Goal: Task Accomplishment & Management: Use online tool/utility

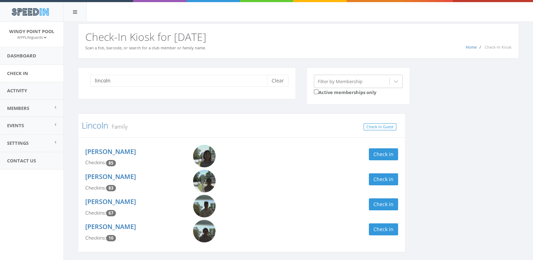
type input "lincoln"
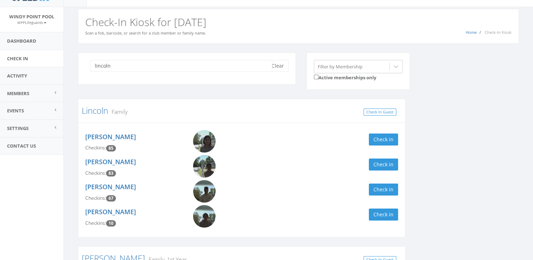
scroll to position [14, 0]
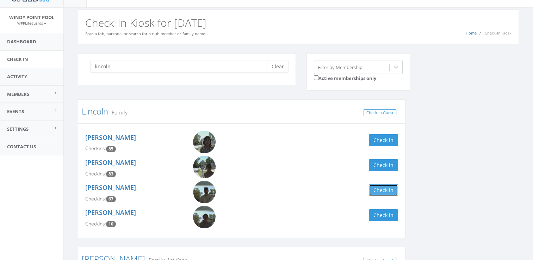
click at [387, 189] on button "Check in" at bounding box center [383, 190] width 29 height 12
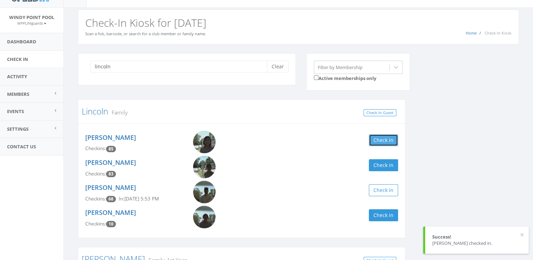
click at [387, 137] on button "Check in" at bounding box center [383, 140] width 29 height 12
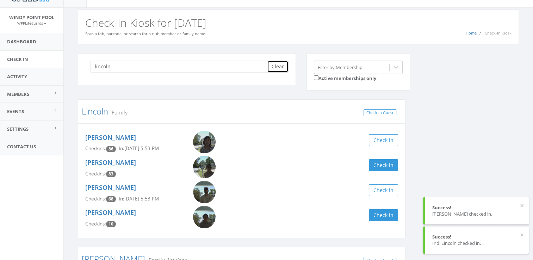
click at [278, 68] on button "Clear" at bounding box center [277, 67] width 21 height 12
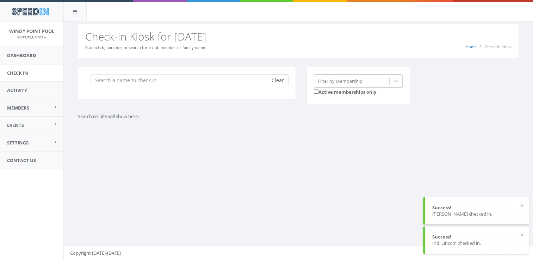
scroll to position [0, 0]
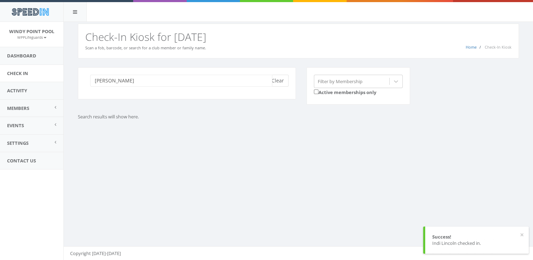
type input "[PERSON_NAME]"
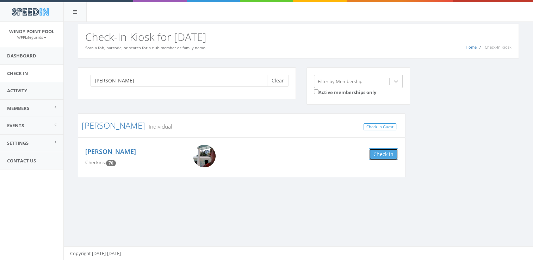
click at [374, 154] on button "Check in" at bounding box center [383, 154] width 29 height 12
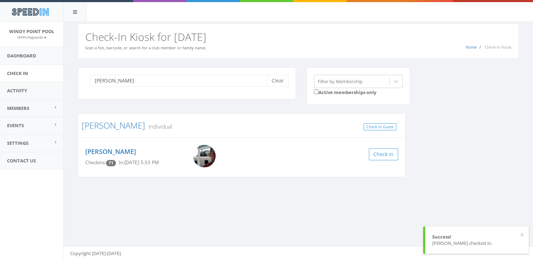
click at [286, 195] on div "[PERSON_NAME] Clear Filter by Membership Active memberships only [PERSON_NAME] …" at bounding box center [298, 134] width 469 height 150
click at [276, 82] on button "Clear" at bounding box center [277, 81] width 21 height 12
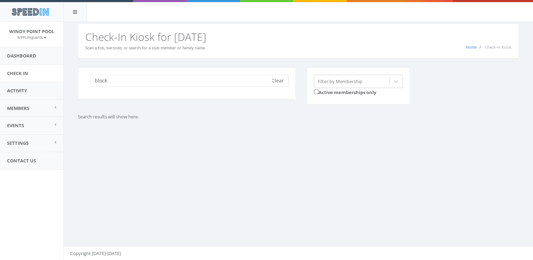
type input "block"
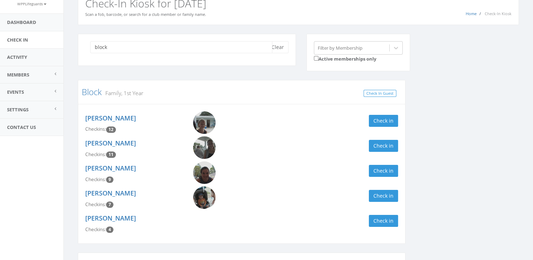
scroll to position [34, 0]
click at [389, 118] on button "Check in" at bounding box center [383, 121] width 29 height 12
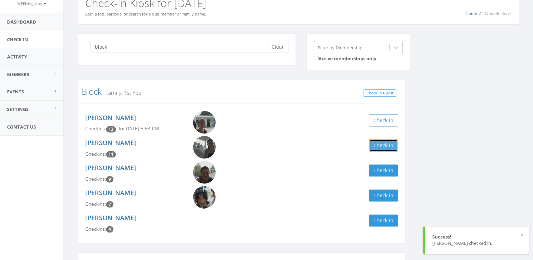
click at [391, 143] on button "Check in" at bounding box center [383, 146] width 29 height 12
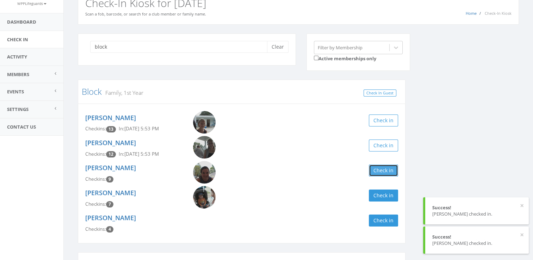
click at [385, 170] on button "Check in" at bounding box center [383, 171] width 29 height 12
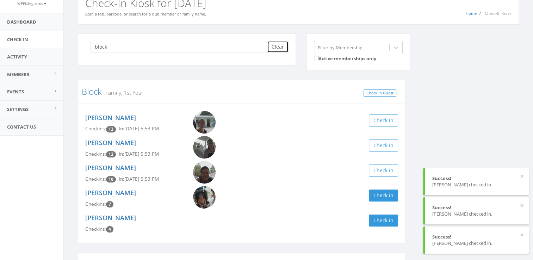
click at [279, 46] on button "Clear" at bounding box center [277, 47] width 21 height 12
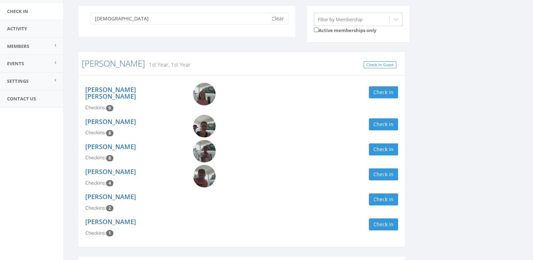
scroll to position [62, 0]
type input "[DEMOGRAPHIC_DATA]"
click at [389, 219] on button "Check in" at bounding box center [383, 225] width 29 height 12
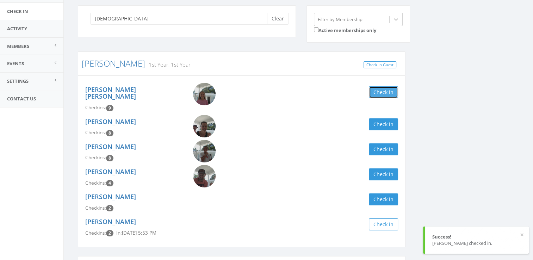
click at [382, 91] on button "Check in" at bounding box center [383, 92] width 29 height 12
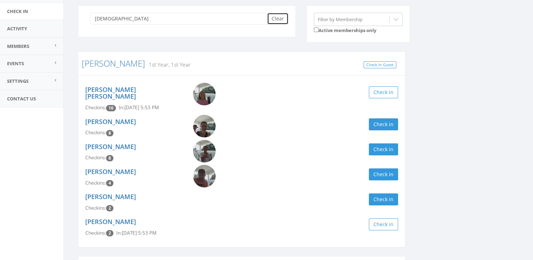
click at [276, 17] on button "Clear" at bounding box center [277, 19] width 21 height 12
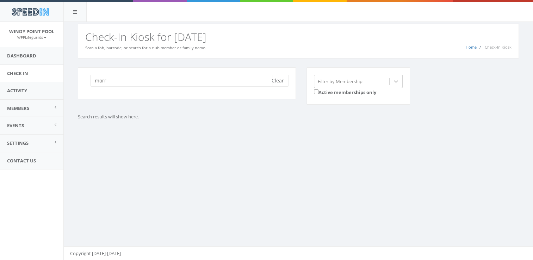
type input "morr"
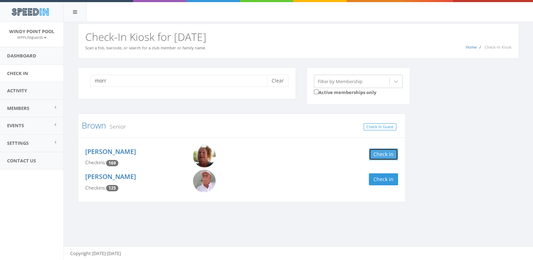
click at [393, 152] on button "Check in" at bounding box center [383, 154] width 29 height 12
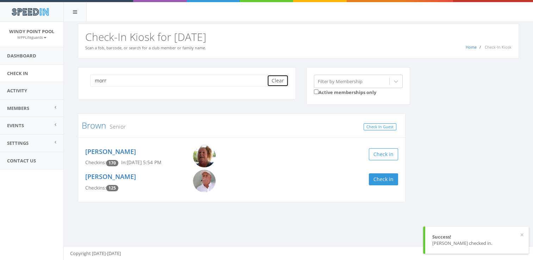
click at [279, 77] on button "Clear" at bounding box center [277, 81] width 21 height 12
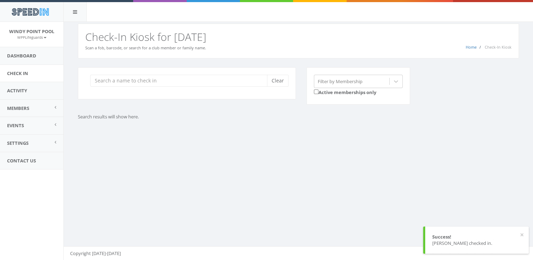
click at [295, 152] on div "You are using Internet Explorer, which is an old, insecure browser that does no…" at bounding box center [298, 141] width 470 height 239
click at [177, 79] on input "search" at bounding box center [181, 81] width 182 height 12
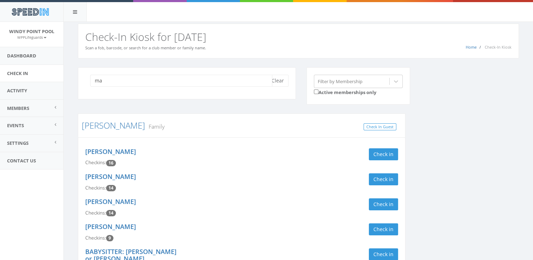
type input "m"
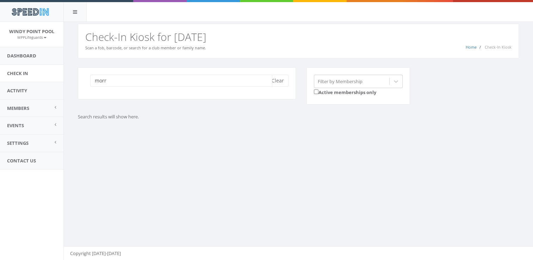
type input "morr"
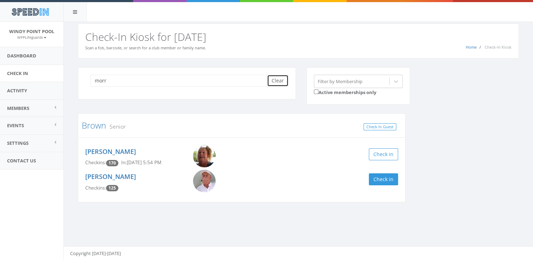
click at [283, 78] on button "Clear" at bounding box center [277, 81] width 21 height 12
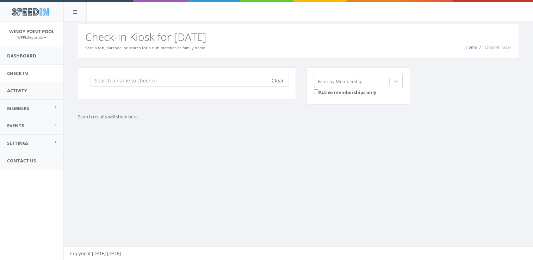
click at [179, 80] on input "search" at bounding box center [181, 81] width 182 height 12
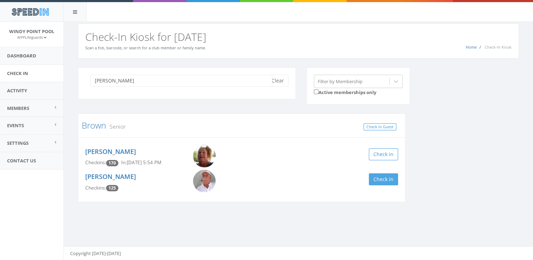
type input "[PERSON_NAME]"
click at [385, 177] on button "Check in" at bounding box center [383, 179] width 29 height 12
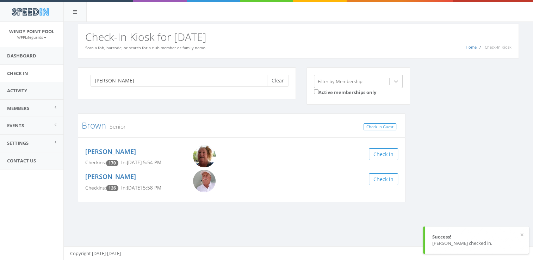
click at [292, 210] on div "Brown Senior Check In Guest [PERSON_NAME] Checkins: 170 In: [DATE] 5:54 PM Chec…" at bounding box center [242, 162] width 338 height 98
click at [281, 77] on button "Clear" at bounding box center [277, 81] width 21 height 12
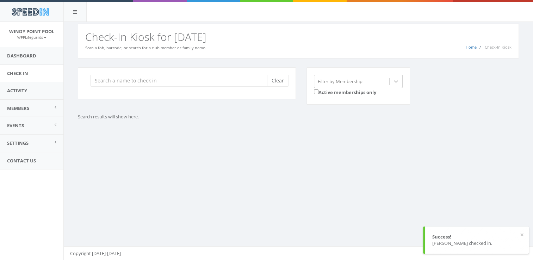
click at [288, 161] on div "You are using Internet Explorer, which is an old, insecure browser that does no…" at bounding box center [298, 141] width 470 height 239
click at [231, 83] on input "search" at bounding box center [181, 81] width 182 height 12
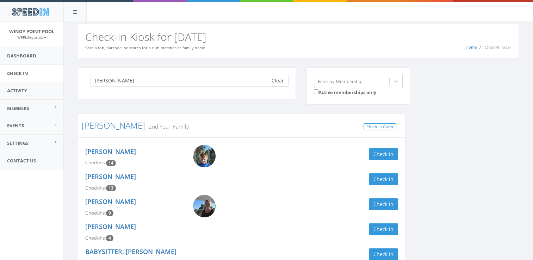
type input "[PERSON_NAME]"
click at [283, 78] on button "Clear" at bounding box center [277, 81] width 21 height 12
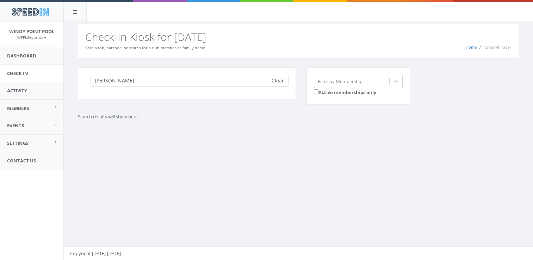
type input "[PERSON_NAME]"
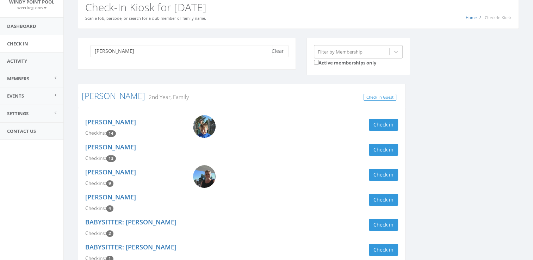
scroll to position [30, 0]
click at [392, 121] on button "Check in" at bounding box center [383, 125] width 29 height 12
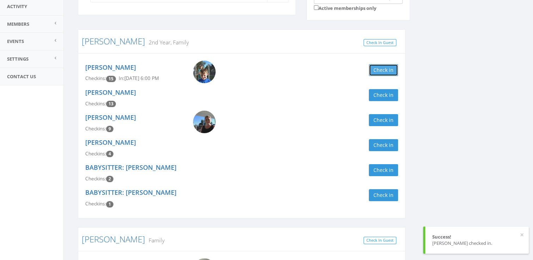
scroll to position [85, 0]
click at [380, 124] on button "Check in" at bounding box center [383, 120] width 29 height 12
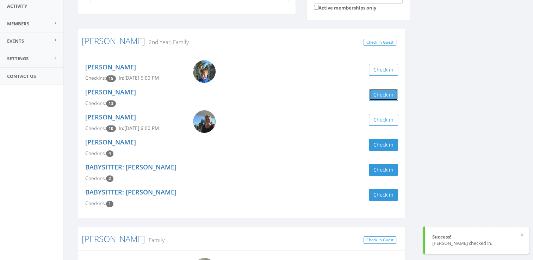
click at [376, 95] on button "Check in" at bounding box center [383, 95] width 29 height 12
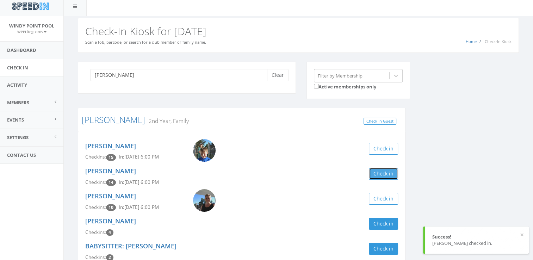
scroll to position [0, 0]
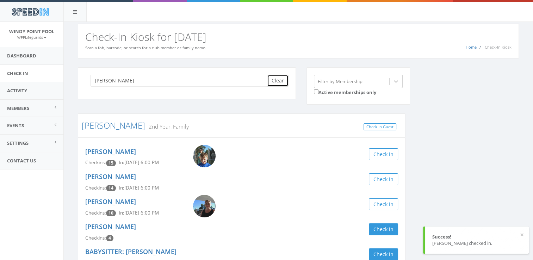
click at [279, 80] on button "Clear" at bounding box center [277, 81] width 21 height 12
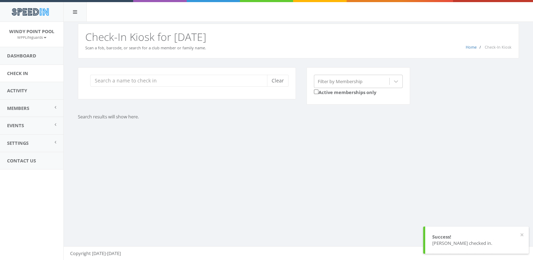
click at [430, 128] on div "Clear Filter by Membership Active memberships only Search results will show her…" at bounding box center [298, 103] width 469 height 88
click at [256, 81] on input "search" at bounding box center [181, 81] width 182 height 12
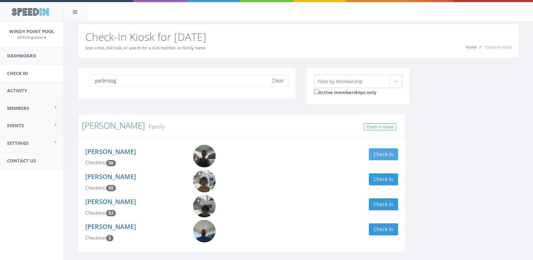
type input "yarbroug"
click at [385, 153] on button "Check in" at bounding box center [383, 154] width 29 height 12
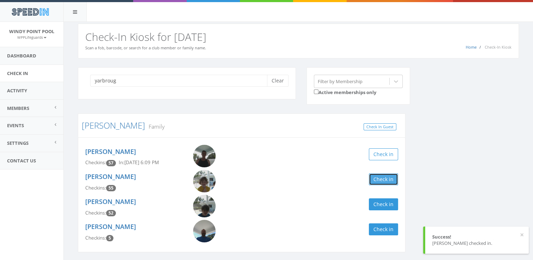
click at [374, 181] on button "Check in" at bounding box center [383, 179] width 29 height 12
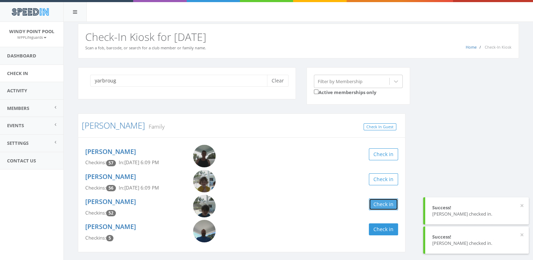
click at [380, 204] on button "Check in" at bounding box center [383, 204] width 29 height 12
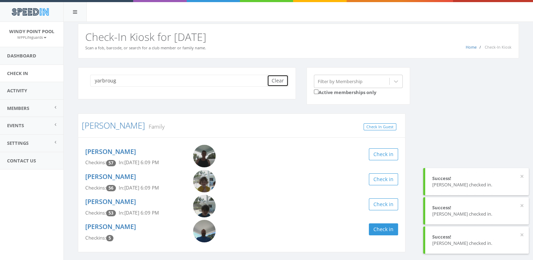
click at [276, 78] on button "Clear" at bounding box center [277, 81] width 21 height 12
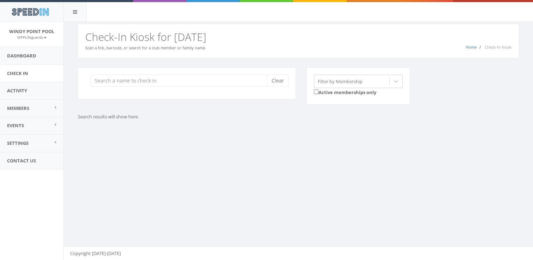
click at [176, 72] on div "Clear" at bounding box center [187, 83] width 218 height 32
click at [175, 80] on input "search" at bounding box center [181, 81] width 182 height 12
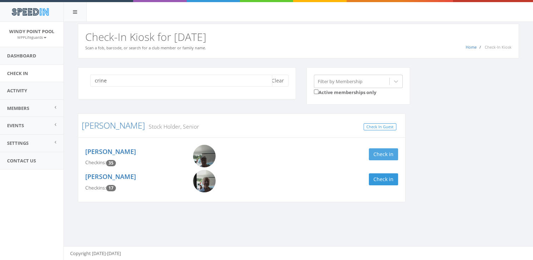
type input "crine"
click at [388, 154] on button "Check in" at bounding box center [383, 154] width 29 height 12
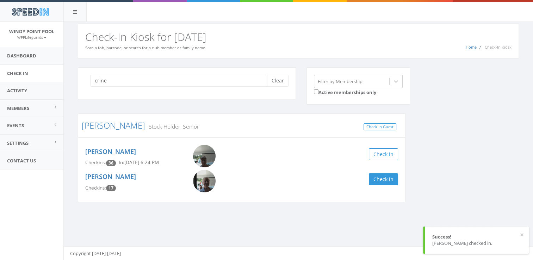
click at [449, 159] on div "crine Clear Filter by Membership Active memberships only [PERSON_NAME] Stock Ho…" at bounding box center [299, 139] width 452 height 144
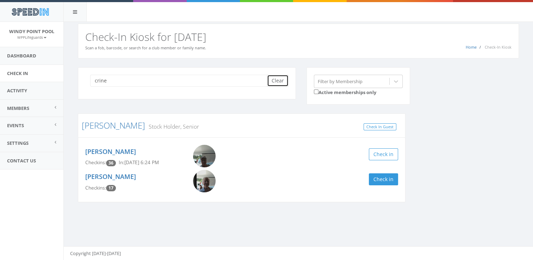
click at [281, 81] on button "Clear" at bounding box center [277, 81] width 21 height 12
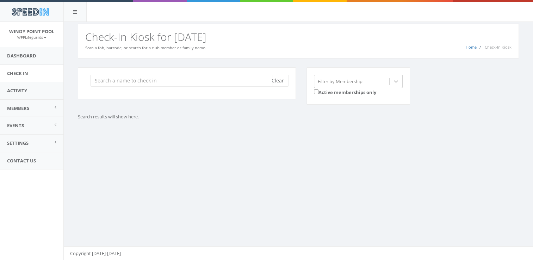
click at [196, 77] on input "search" at bounding box center [181, 81] width 182 height 12
